Goal: Information Seeking & Learning: Learn about a topic

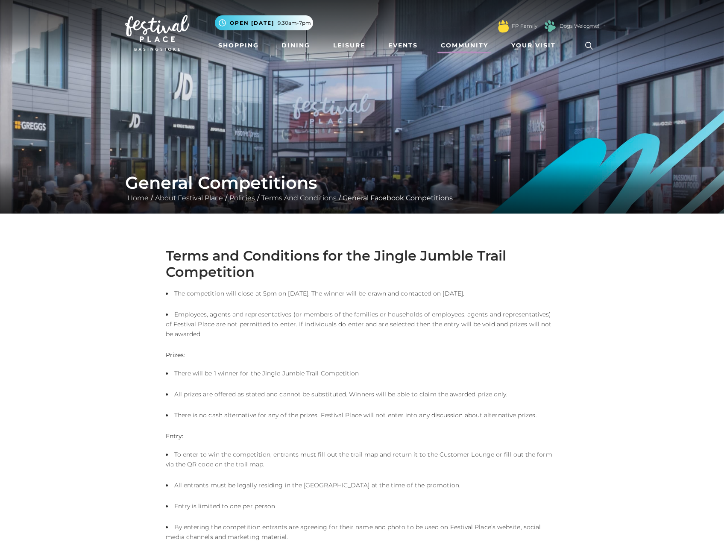
click at [459, 49] on link "Community" at bounding box center [464, 46] width 54 height 16
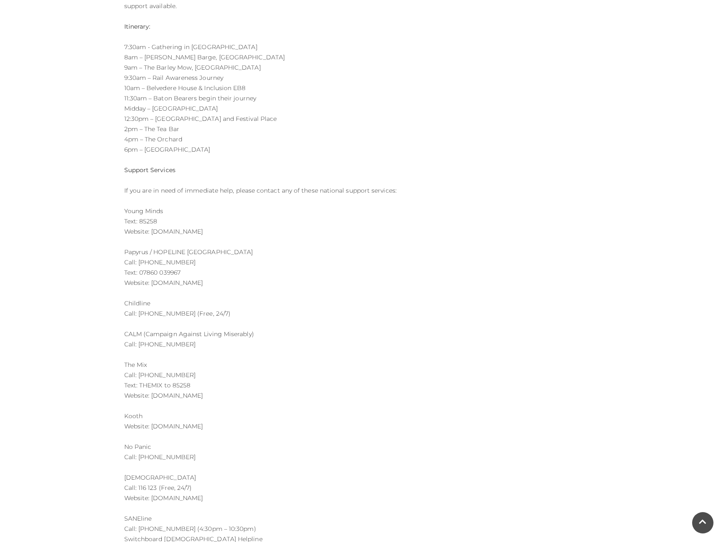
scroll to position [256, 0]
